Goal: Transaction & Acquisition: Register for event/course

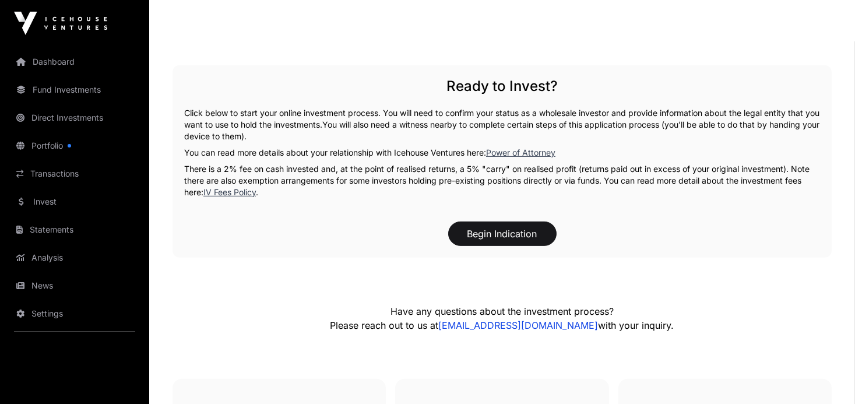
scroll to position [2181, 0]
click at [489, 221] on button "Begin Indication" at bounding box center [502, 233] width 108 height 24
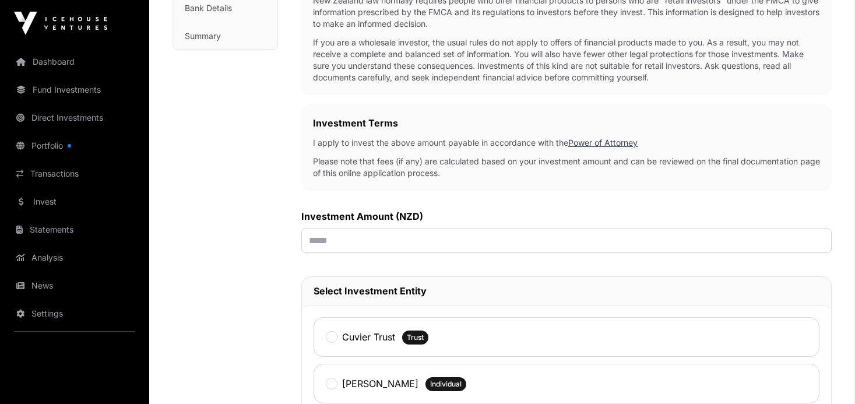
scroll to position [287, 0]
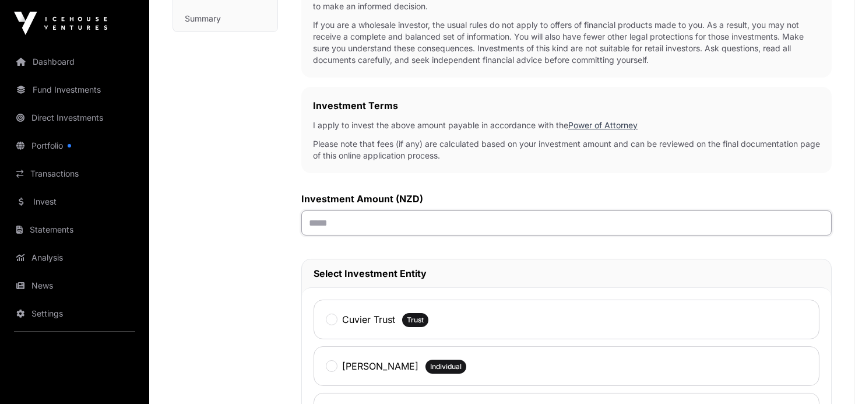
click at [387, 223] on input "text" at bounding box center [566, 222] width 530 height 25
type input "*******"
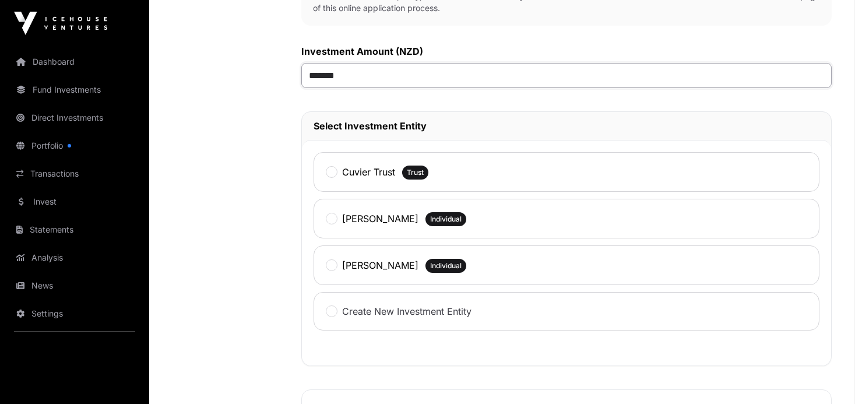
scroll to position [437, 0]
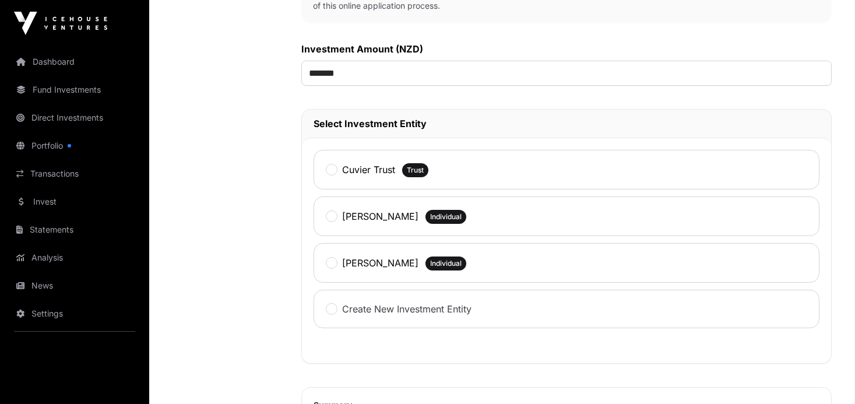
click at [329, 162] on div "Cuvier Trust" at bounding box center [360, 169] width 69 height 15
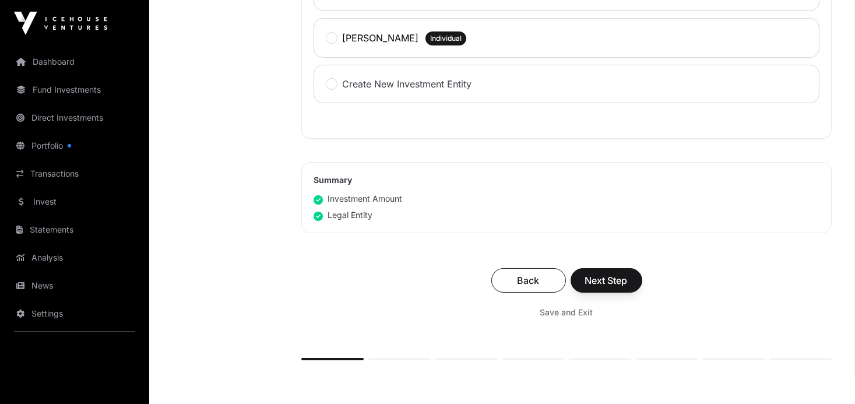
scroll to position [673, 0]
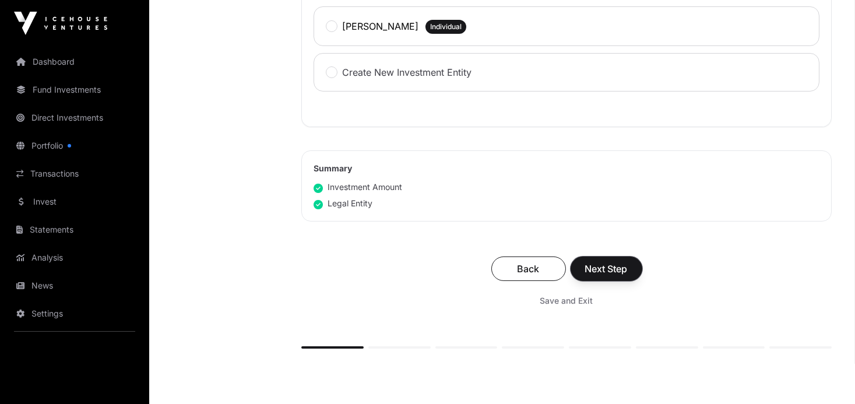
click at [604, 268] on span "Next Step" at bounding box center [606, 269] width 43 height 14
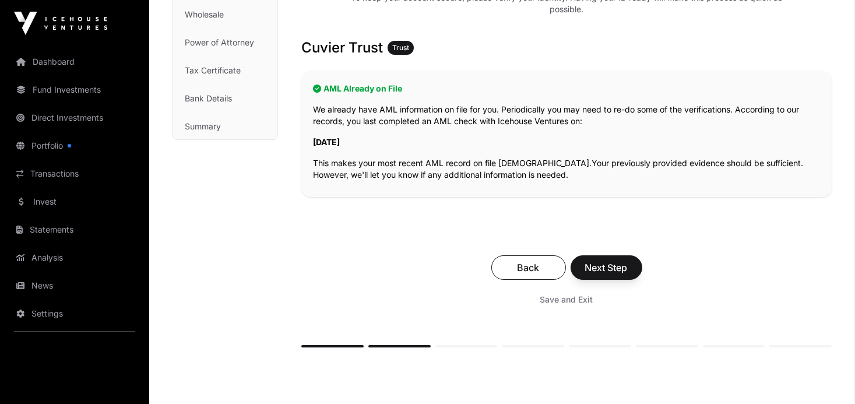
scroll to position [187, 0]
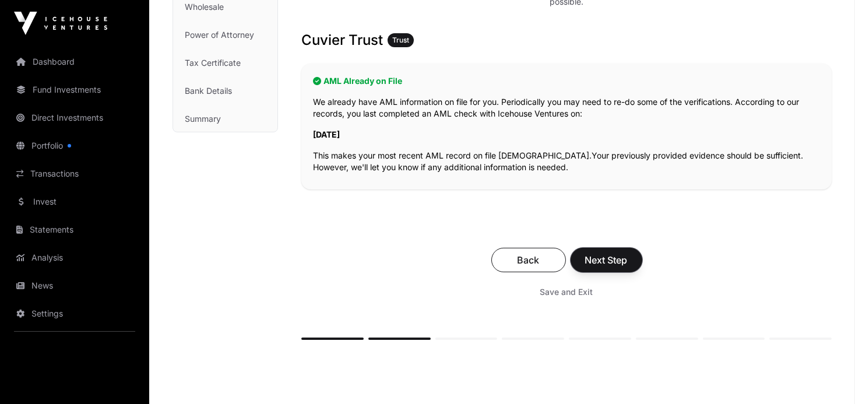
click at [610, 261] on span "Next Step" at bounding box center [606, 260] width 43 height 14
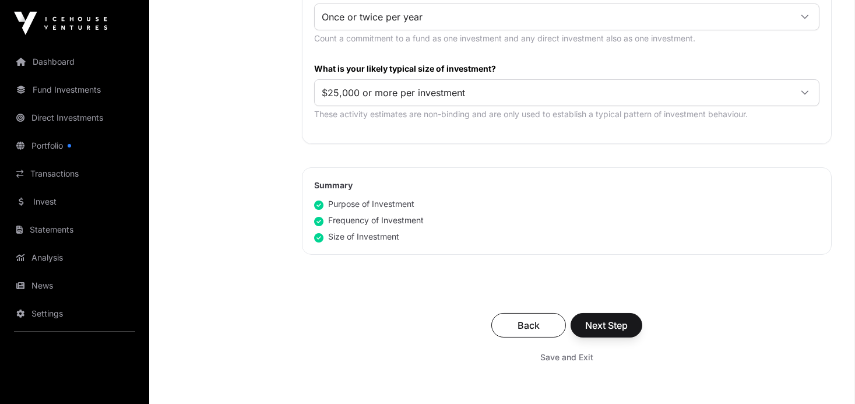
scroll to position [674, 0]
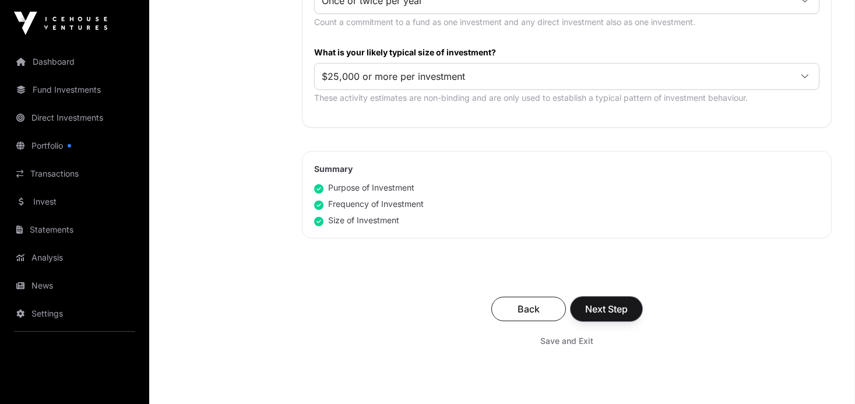
click at [597, 303] on span "Next Step" at bounding box center [606, 309] width 43 height 14
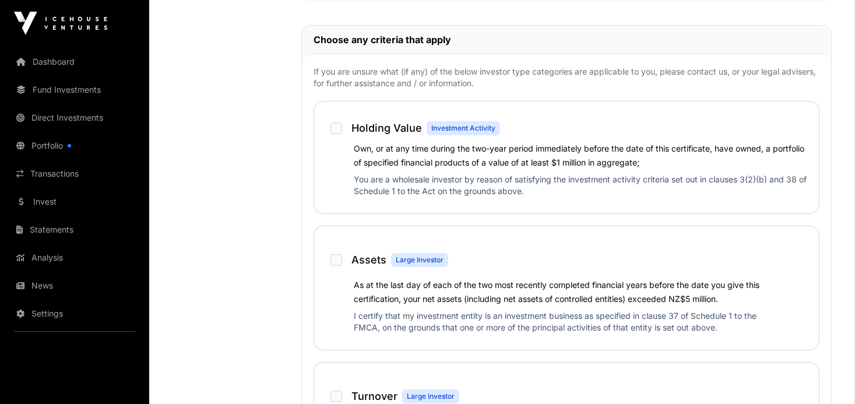
scroll to position [804, 0]
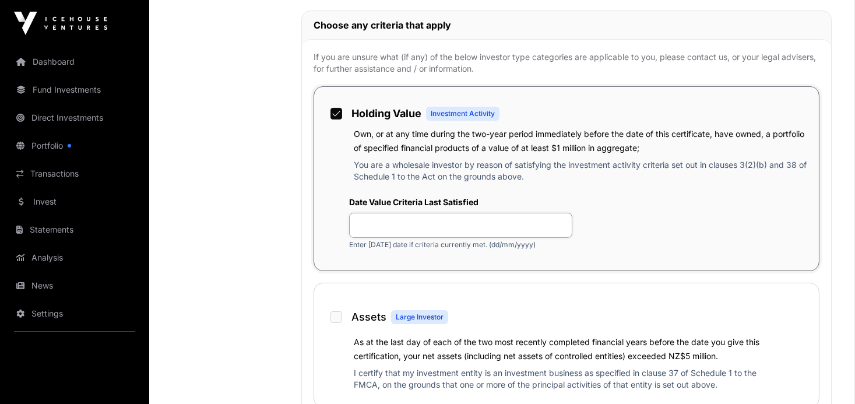
click at [442, 219] on input "text" at bounding box center [460, 225] width 223 height 25
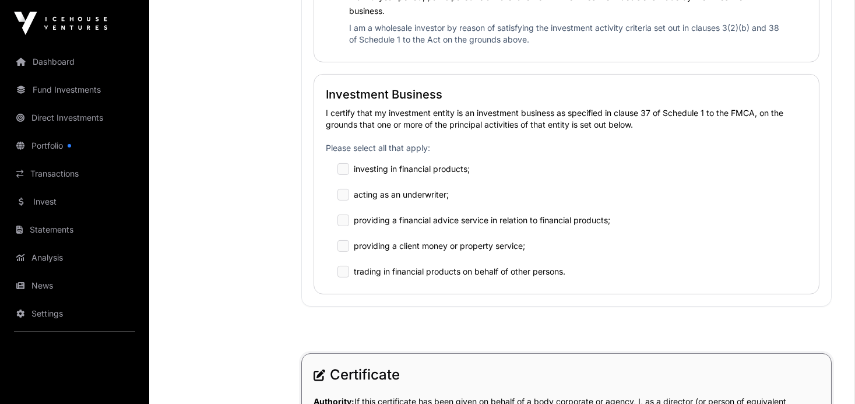
scroll to position [1468, 0]
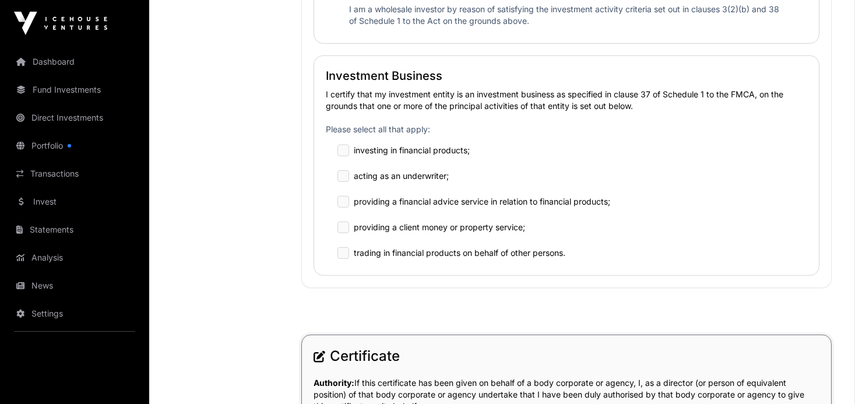
type input "**********"
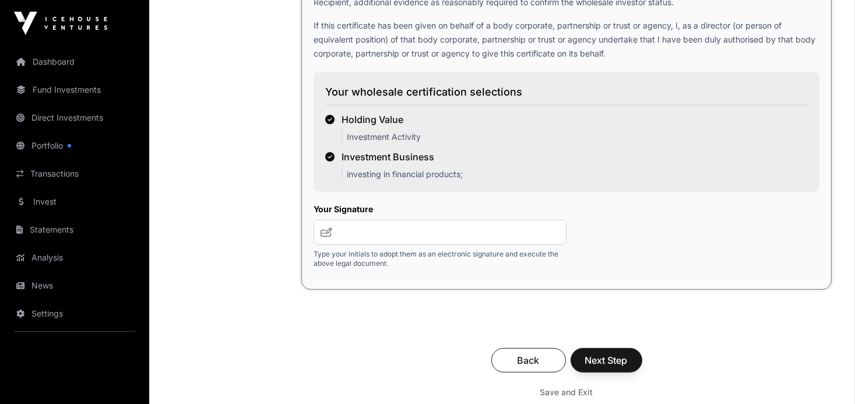
scroll to position [2174, 0]
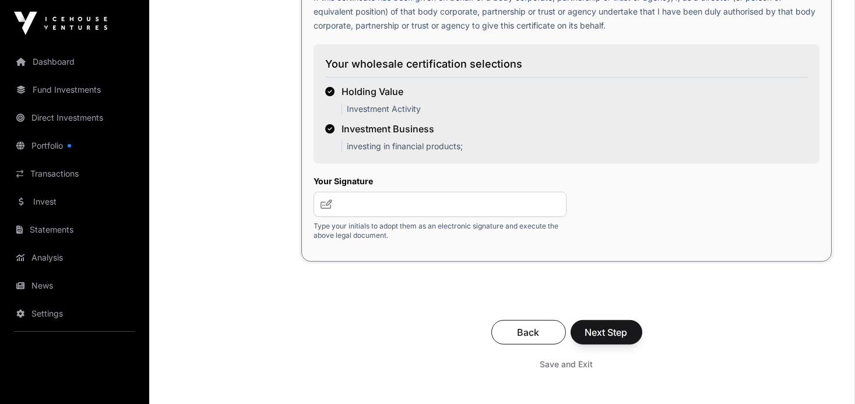
click at [328, 203] on icon at bounding box center [327, 203] width 12 height 9
click at [348, 201] on input "text" at bounding box center [440, 204] width 253 height 25
type input "**********"
click at [596, 328] on span "Next Step" at bounding box center [606, 332] width 43 height 14
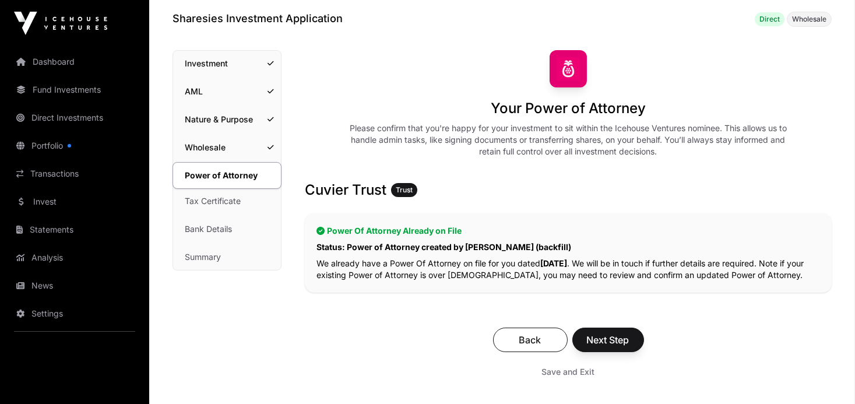
scroll to position [58, 0]
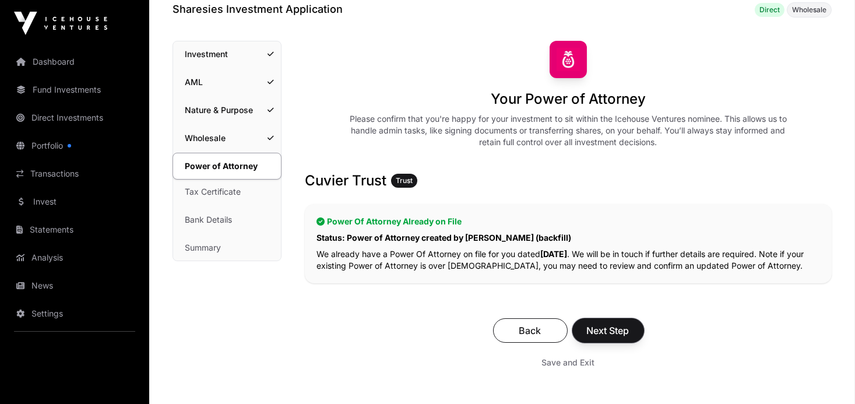
click at [605, 331] on span "Next Step" at bounding box center [608, 331] width 43 height 14
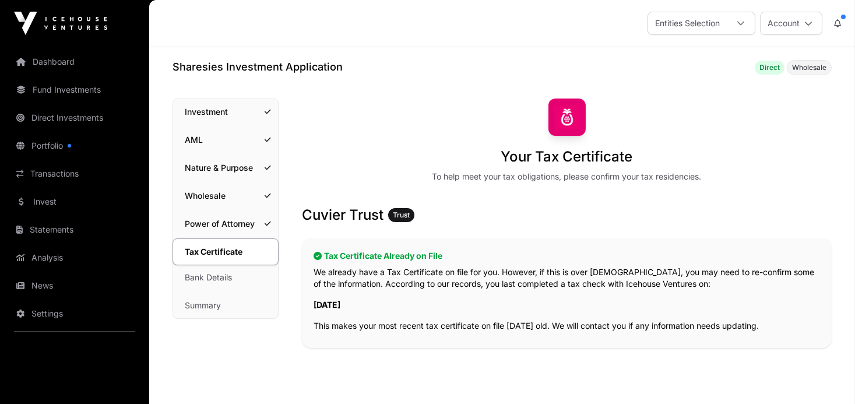
click at [217, 113] on link "Investment" at bounding box center [225, 112] width 105 height 26
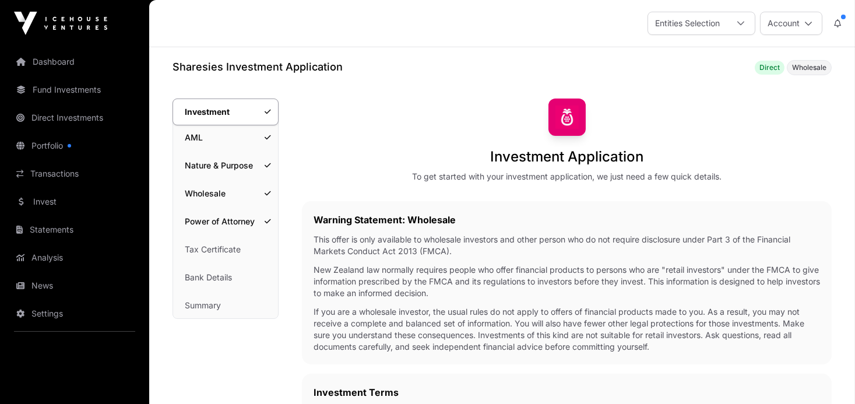
scroll to position [113, 0]
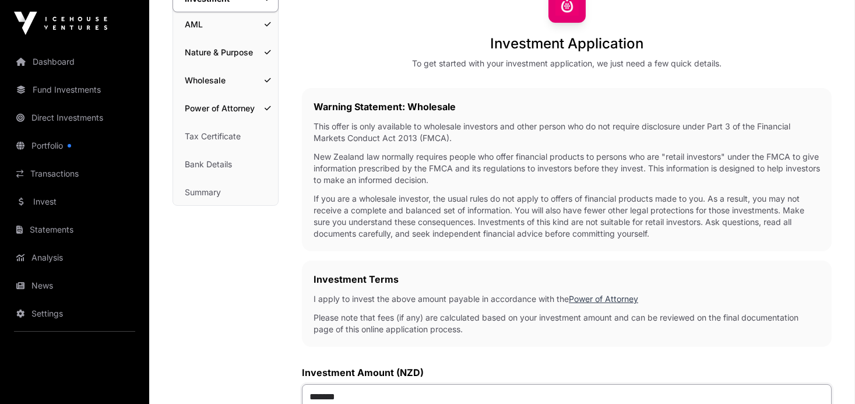
click at [326, 394] on input "*******" at bounding box center [567, 396] width 530 height 25
type input "**"
type input "********"
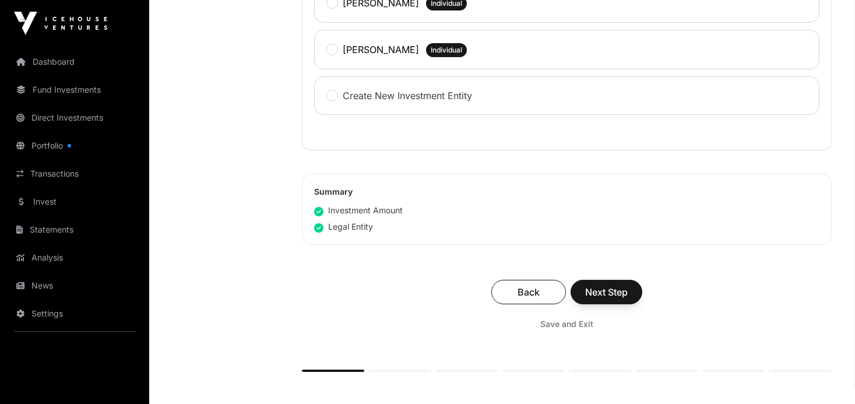
scroll to position [665, 0]
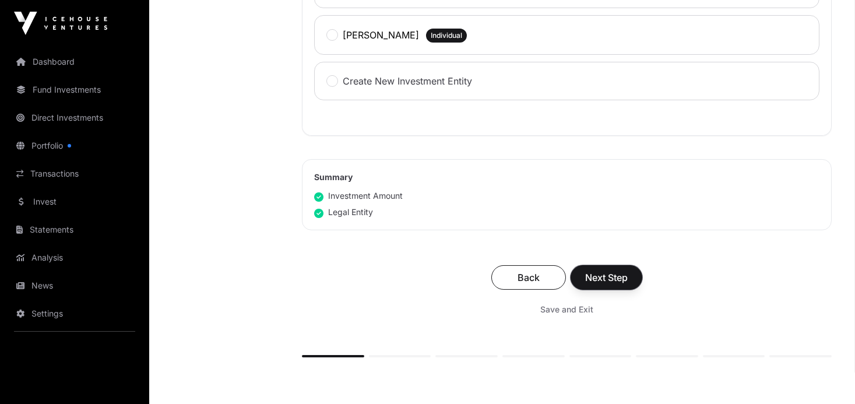
click at [598, 280] on span "Next Step" at bounding box center [606, 277] width 43 height 14
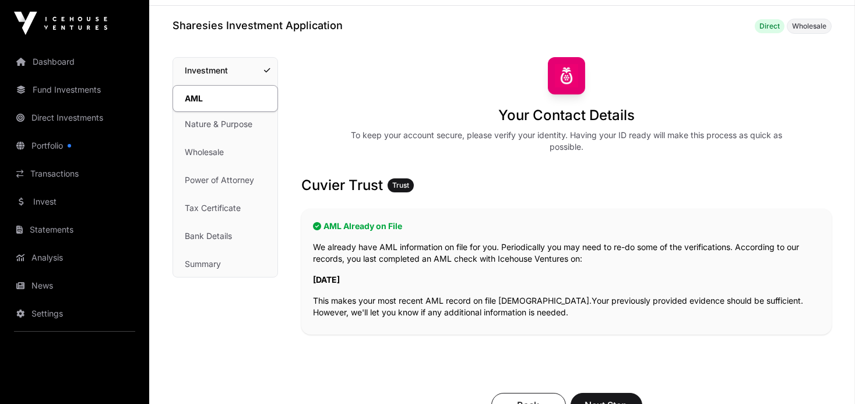
scroll to position [197, 0]
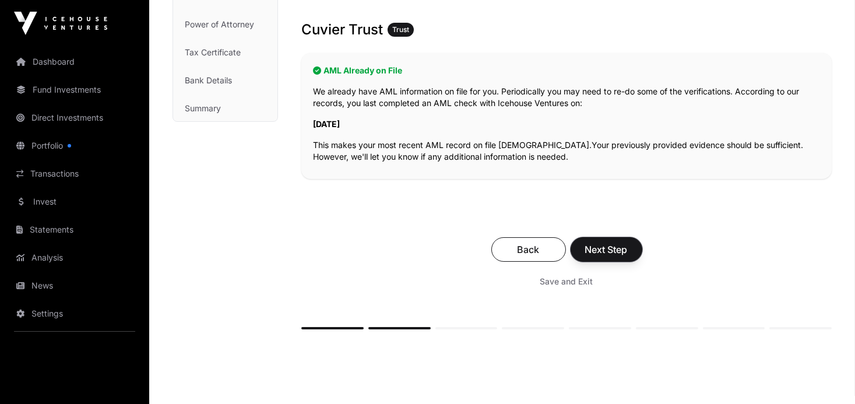
click at [589, 243] on span "Next Step" at bounding box center [606, 250] width 43 height 14
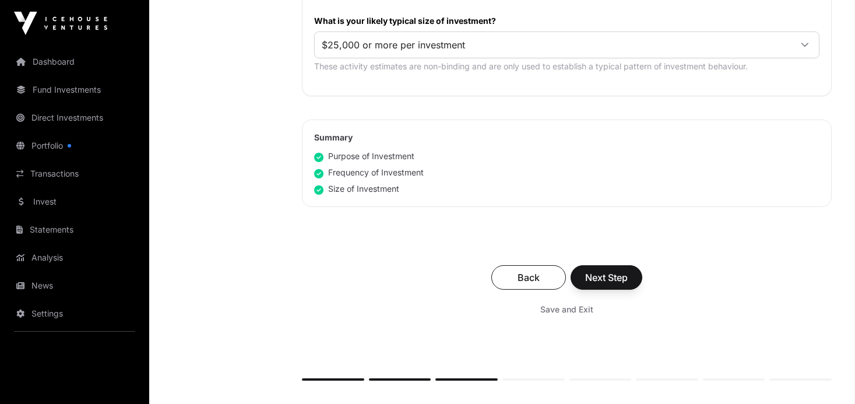
scroll to position [714, 0]
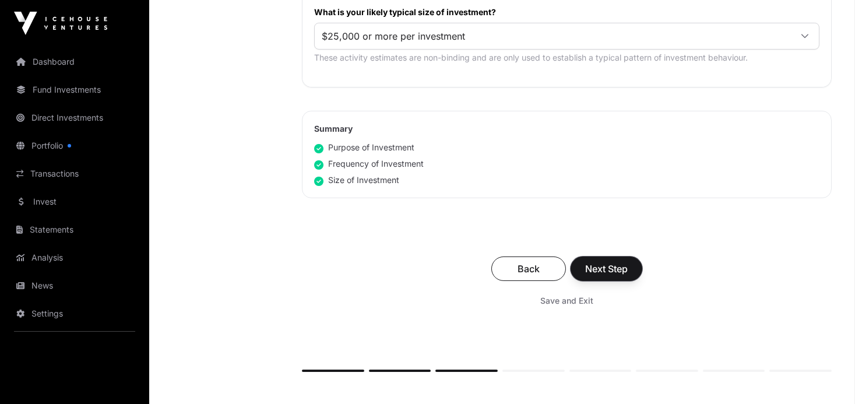
click at [595, 264] on span "Next Step" at bounding box center [606, 269] width 43 height 14
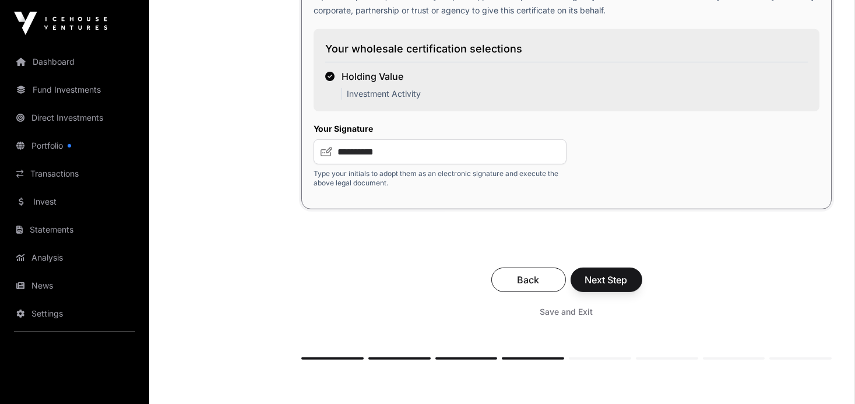
scroll to position [2026, 0]
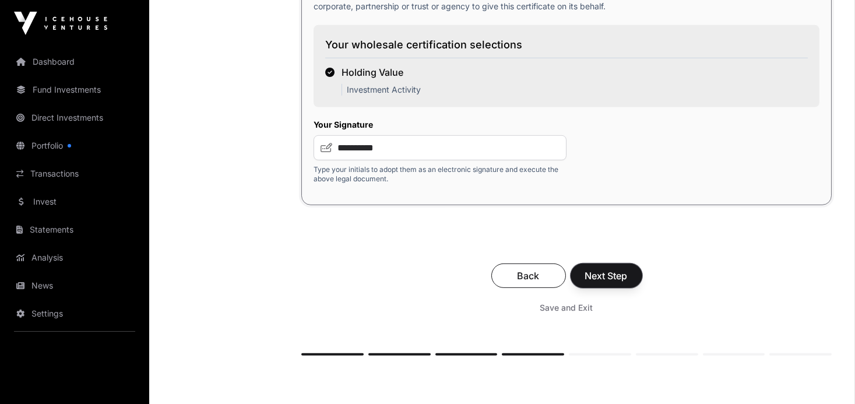
click at [593, 273] on span "Next Step" at bounding box center [606, 276] width 43 height 14
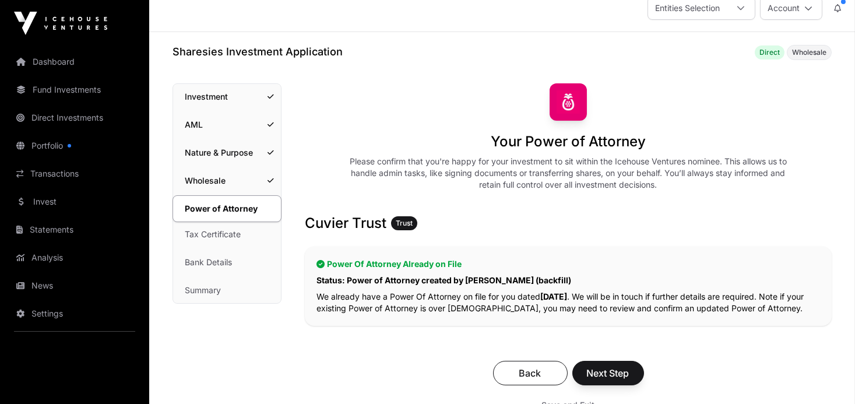
scroll to position [99, 0]
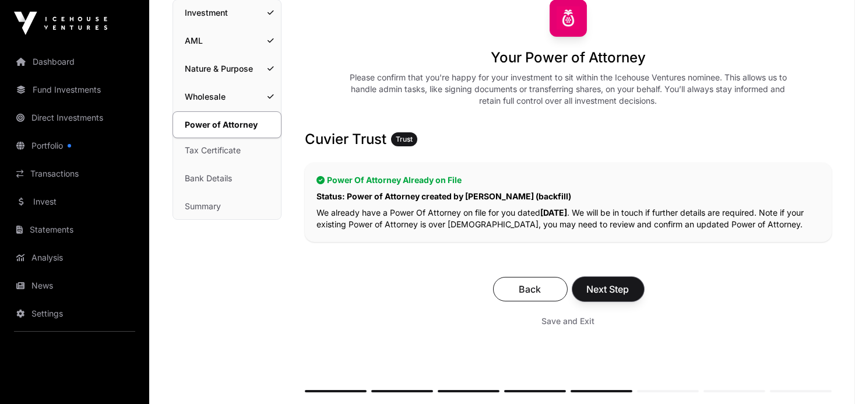
click at [593, 283] on span "Next Step" at bounding box center [608, 289] width 43 height 14
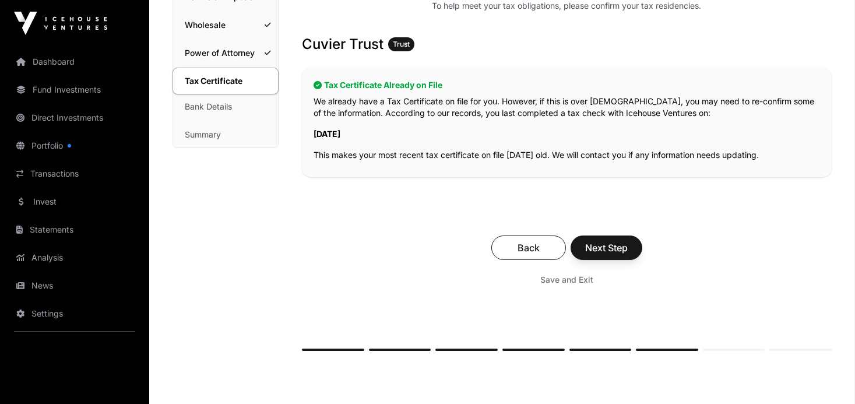
scroll to position [181, 0]
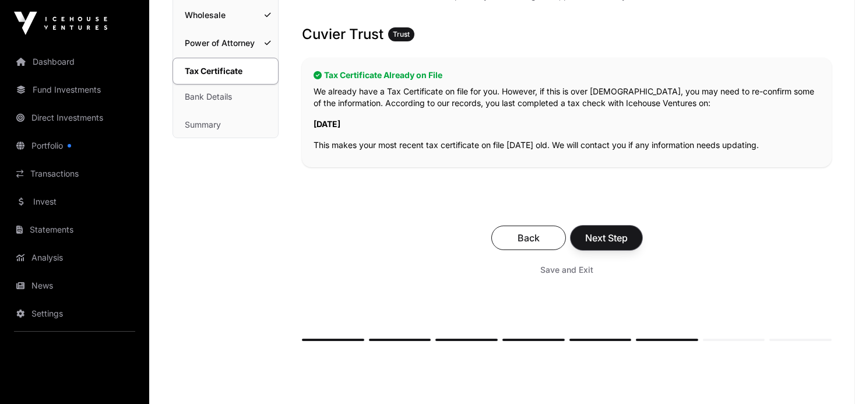
click at [603, 237] on span "Next Step" at bounding box center [606, 238] width 43 height 14
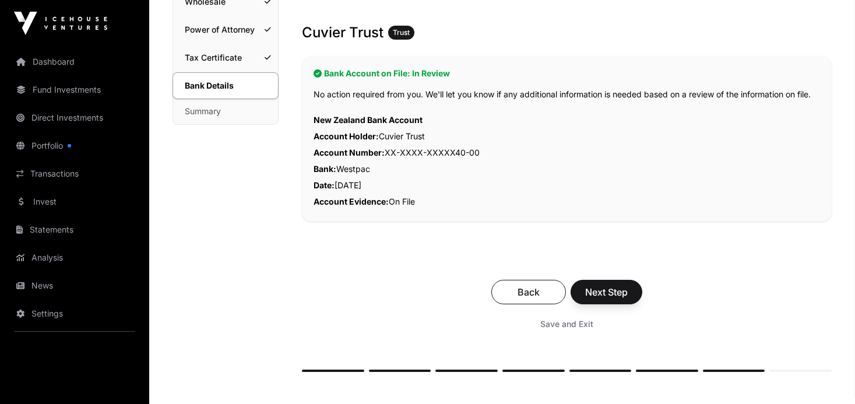
scroll to position [213, 0]
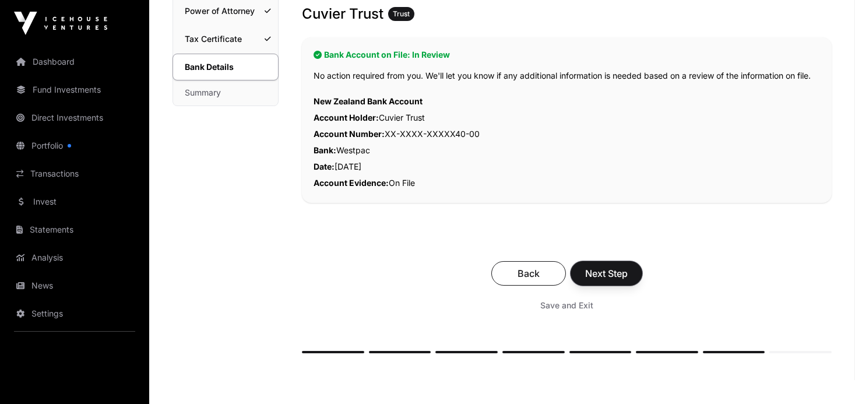
click at [604, 269] on span "Next Step" at bounding box center [606, 273] width 43 height 14
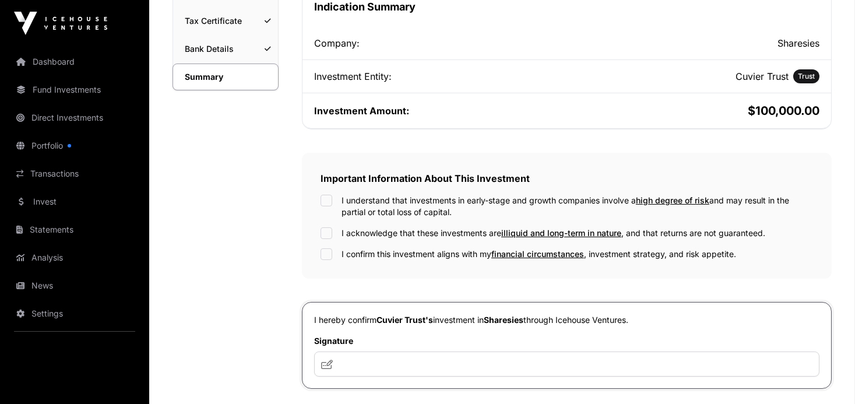
scroll to position [239, 0]
